Goal: Task Accomplishment & Management: Manage account settings

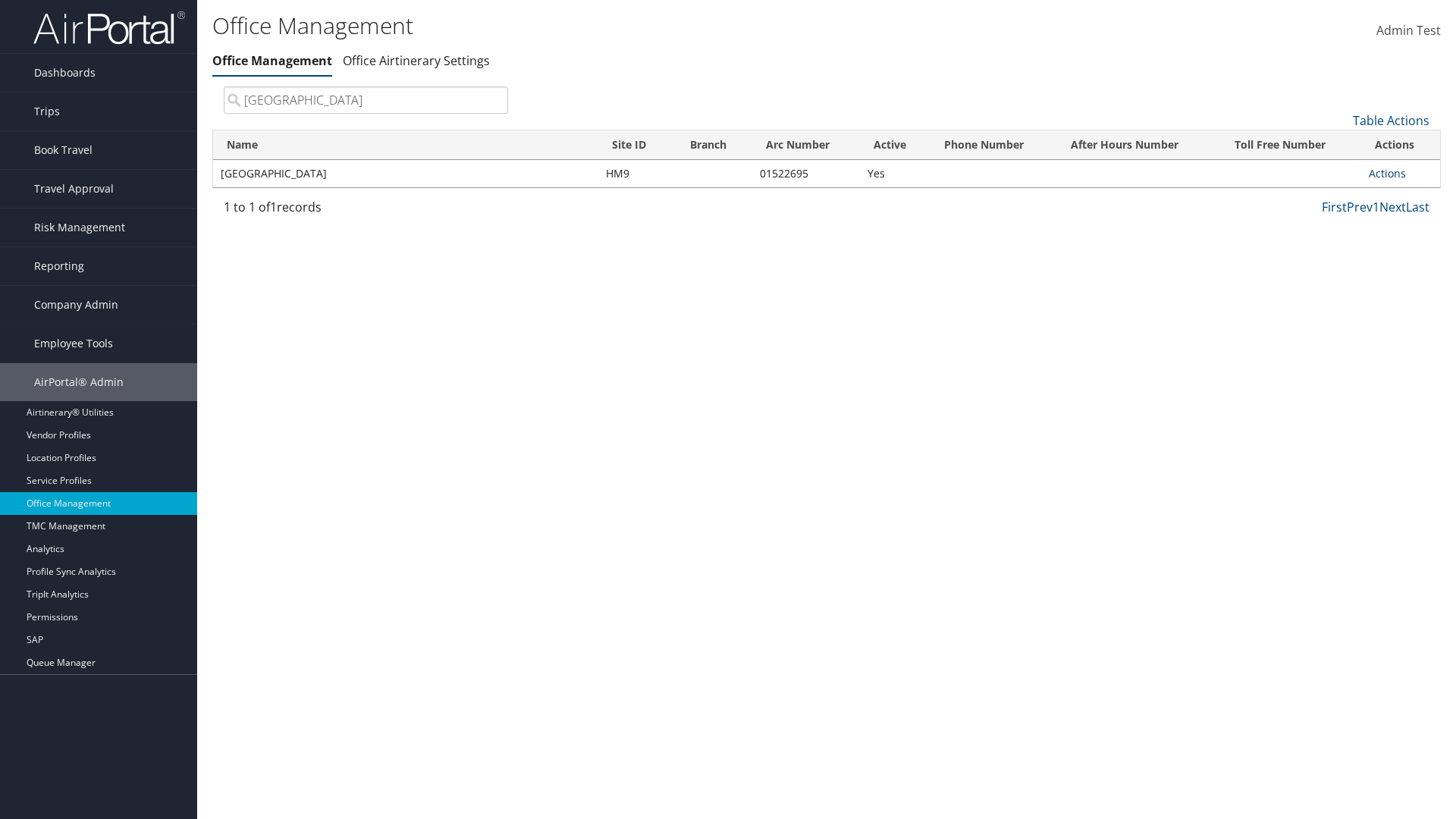
type input "[GEOGRAPHIC_DATA]"
click at [1387, 173] on link "Actions" at bounding box center [1387, 173] width 38 height 14
click at [1337, 323] on link "Manage Office Queues" at bounding box center [1337, 324] width 128 height 26
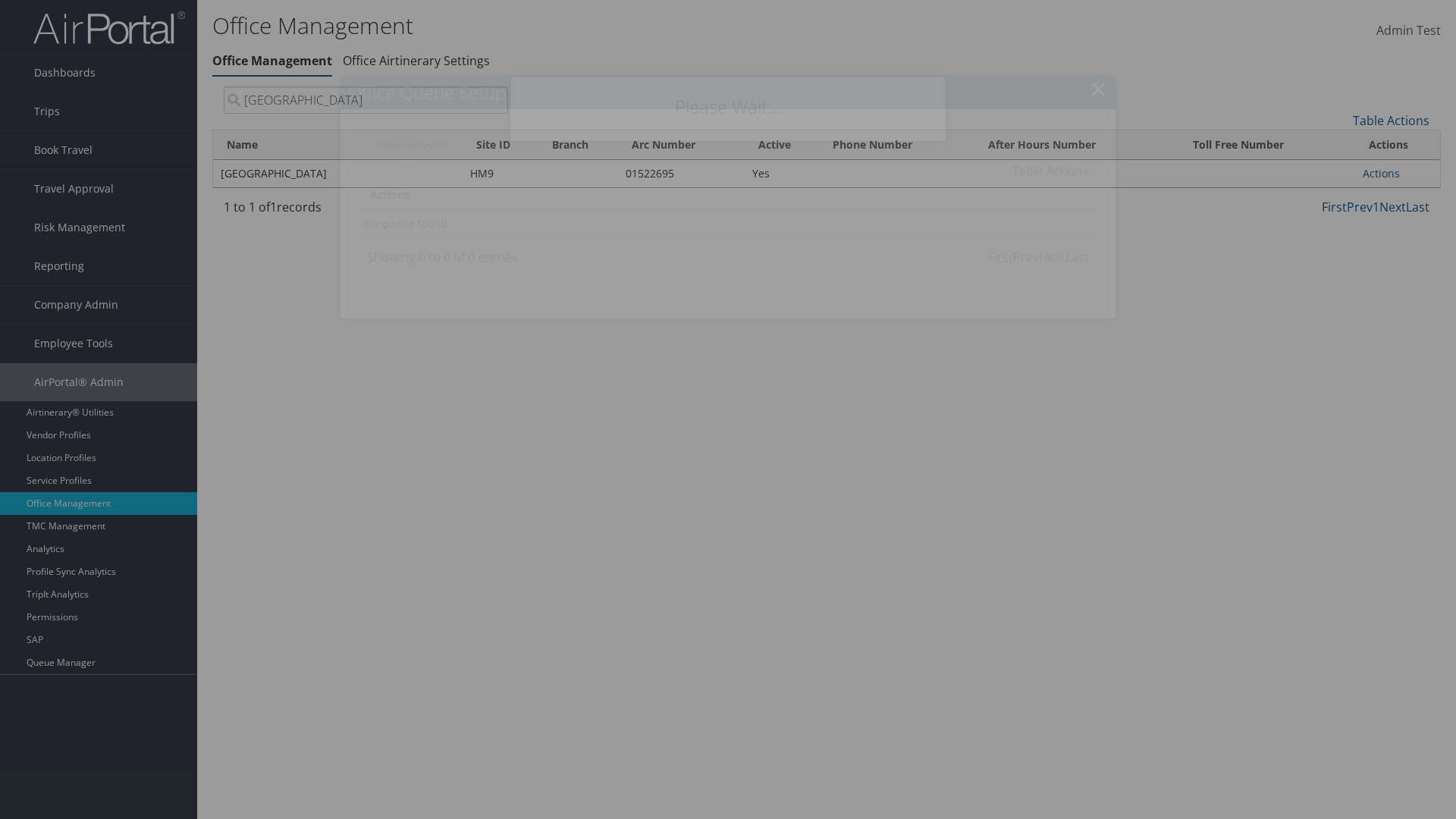
click at [1050, 169] on link "Table Actions" at bounding box center [1051, 170] width 77 height 16
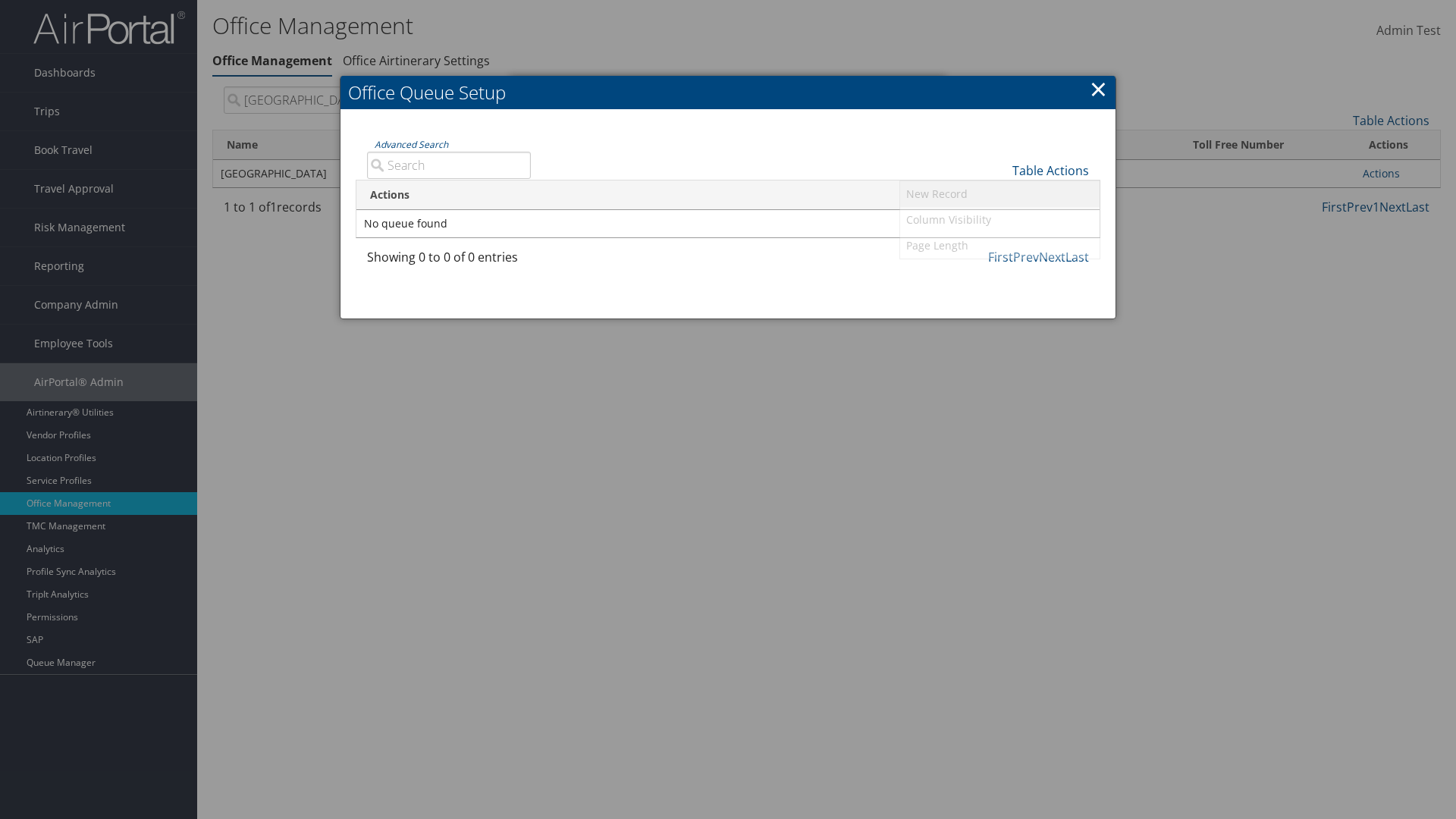
click at [999, 193] on link "New Record" at bounding box center [999, 193] width 199 height 26
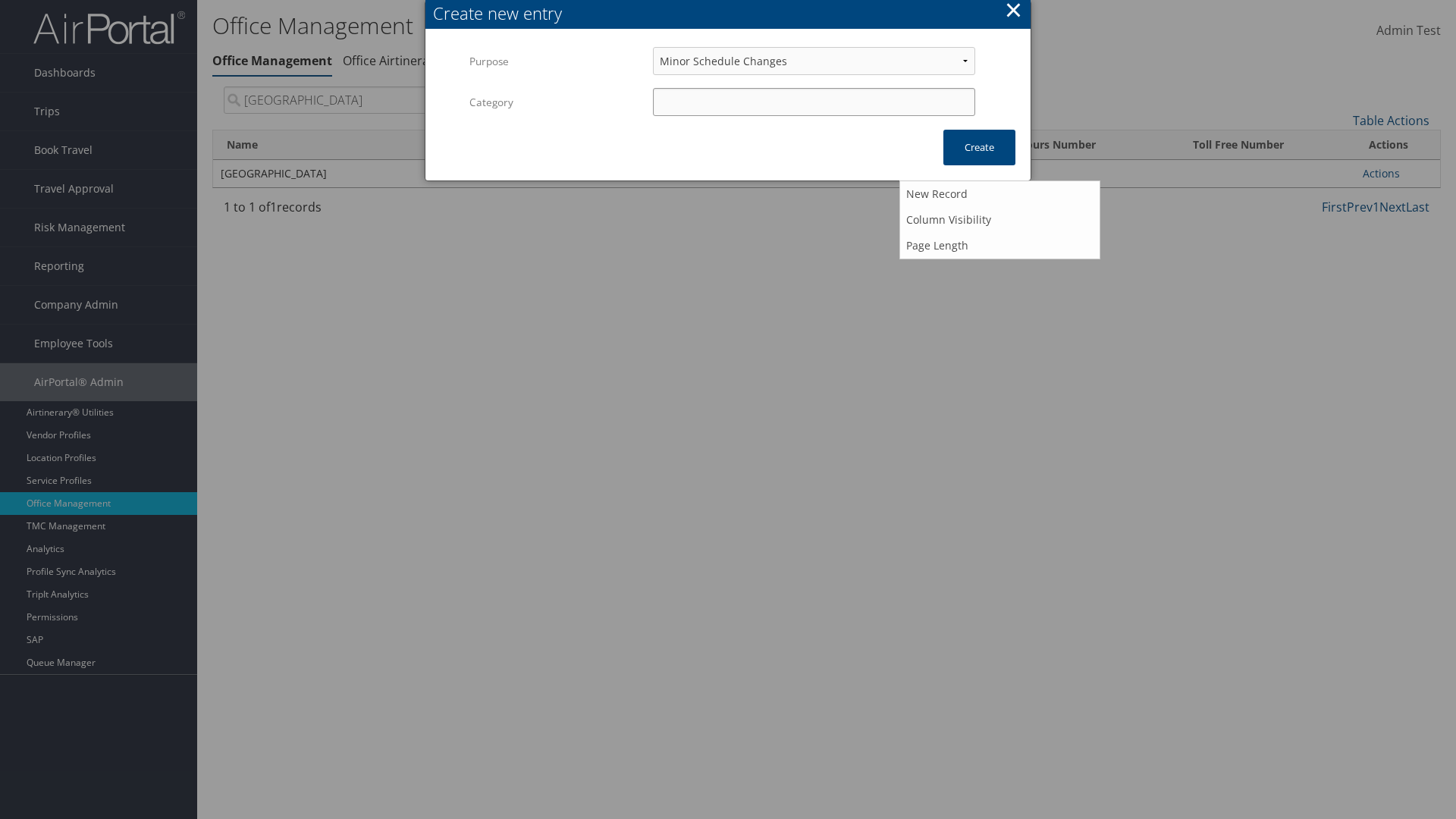
click at [813, 102] on input "Category" at bounding box center [813, 101] width 322 height 28
type input "test"
click at [979, 147] on button "Create" at bounding box center [979, 147] width 72 height 36
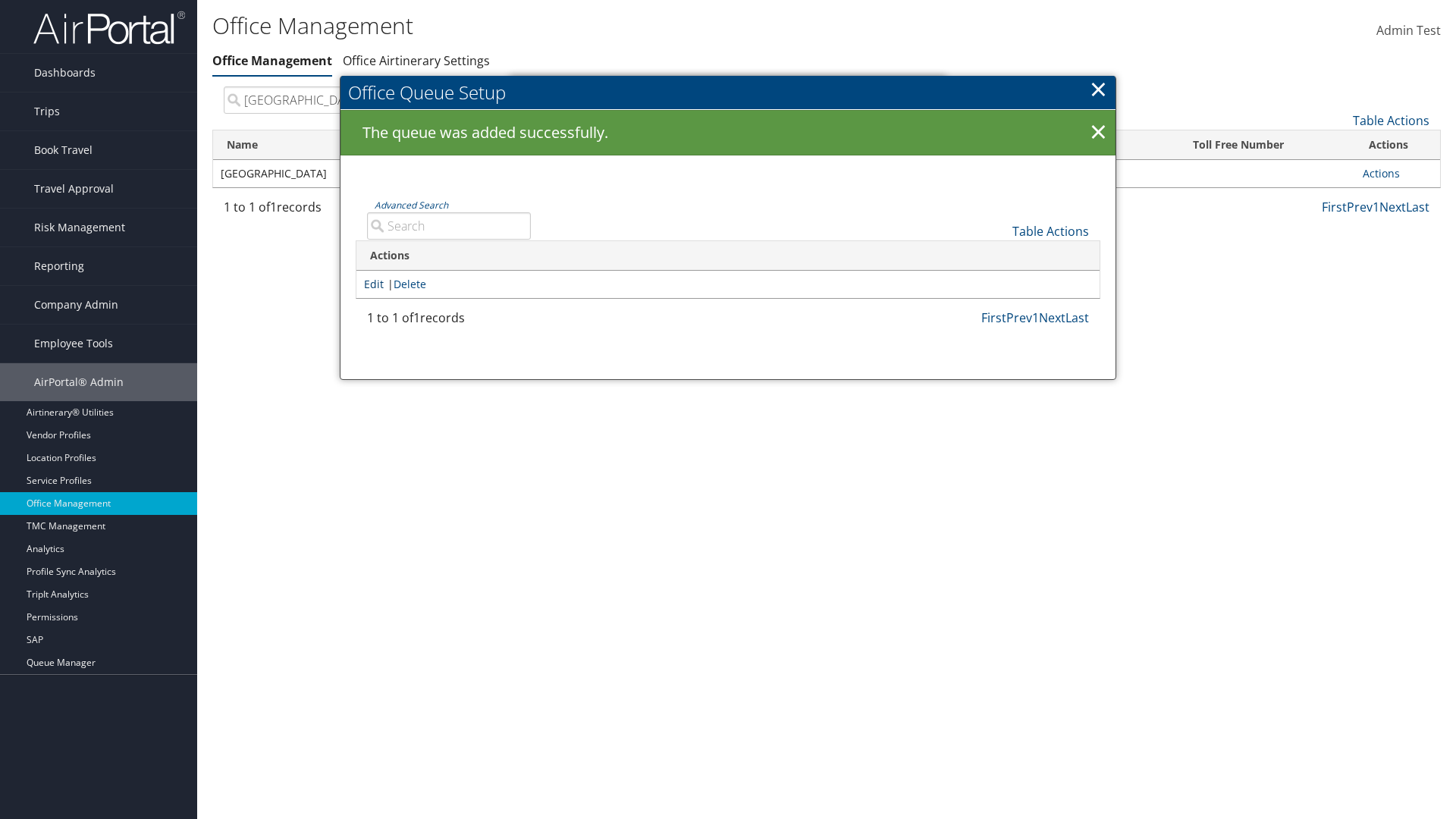
click at [373, 284] on link "Edit" at bounding box center [373, 284] width 19 height 14
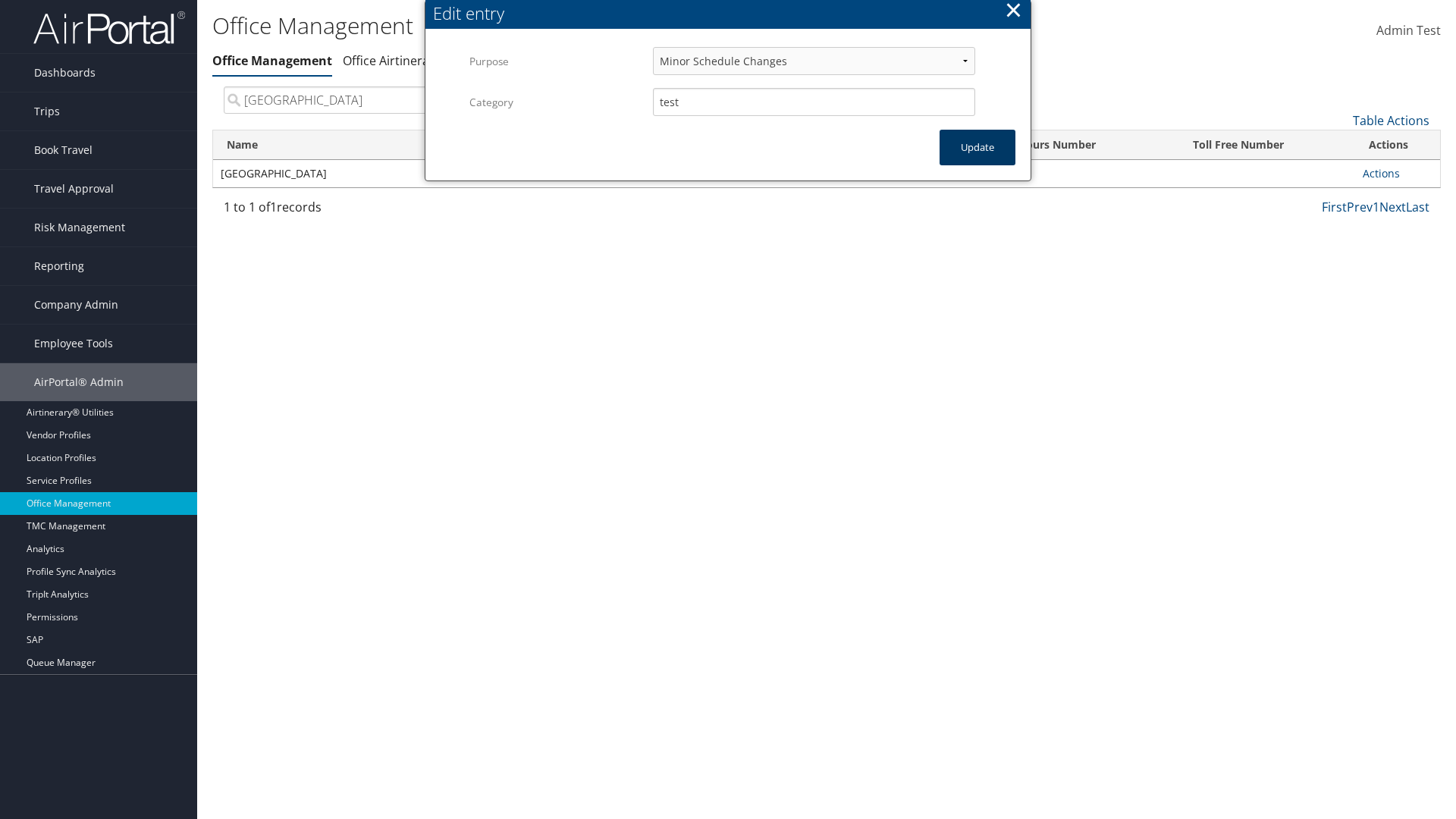
click at [977, 147] on button "Update" at bounding box center [977, 147] width 76 height 36
